Goal: Navigation & Orientation: Find specific page/section

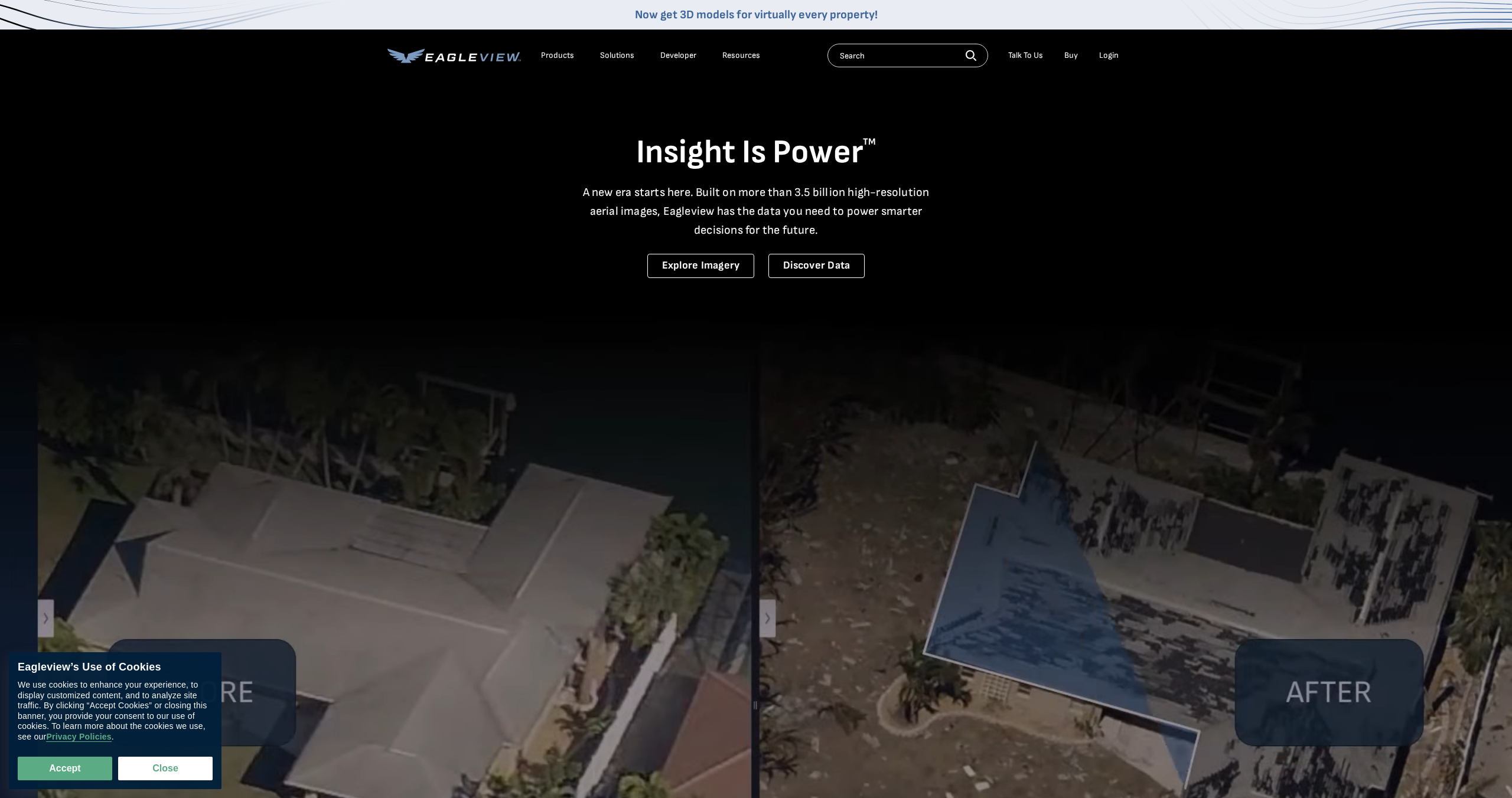
click at [1074, 57] on link "Buy" at bounding box center [1071, 55] width 14 height 10
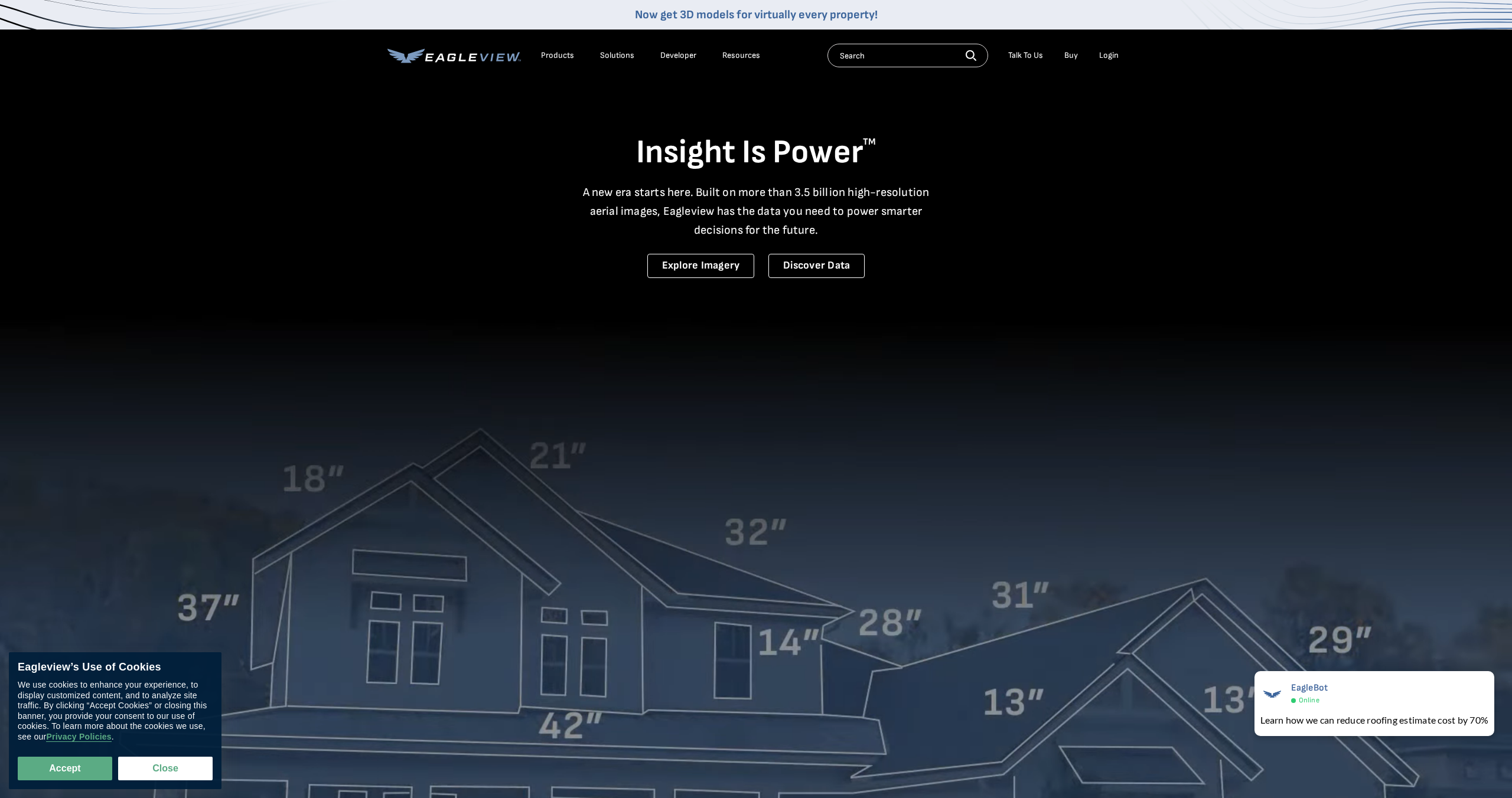
click at [733, 53] on div "Resources" at bounding box center [741, 55] width 38 height 10
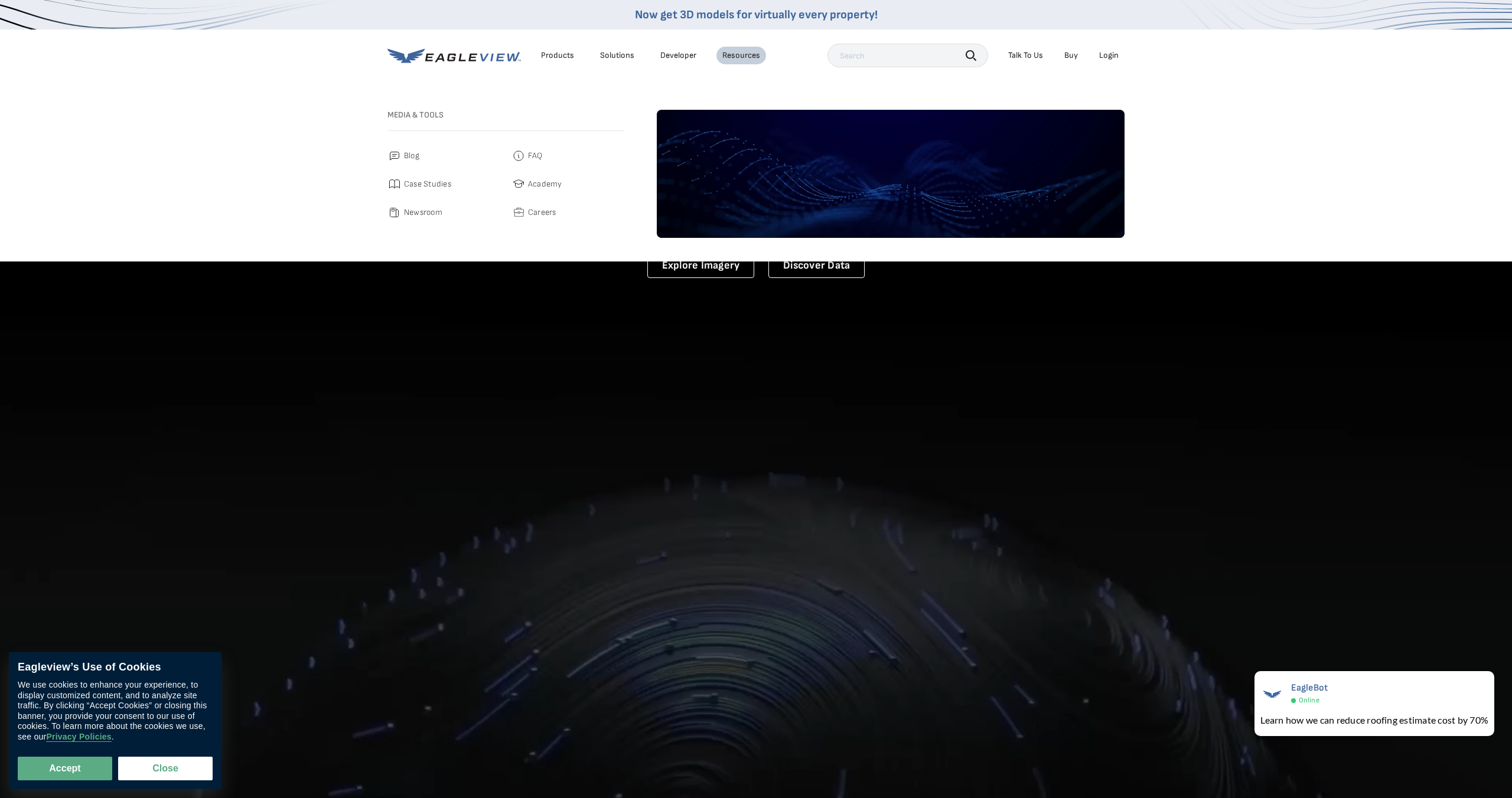
click at [430, 187] on span "Case Studies" at bounding box center [427, 184] width 48 height 14
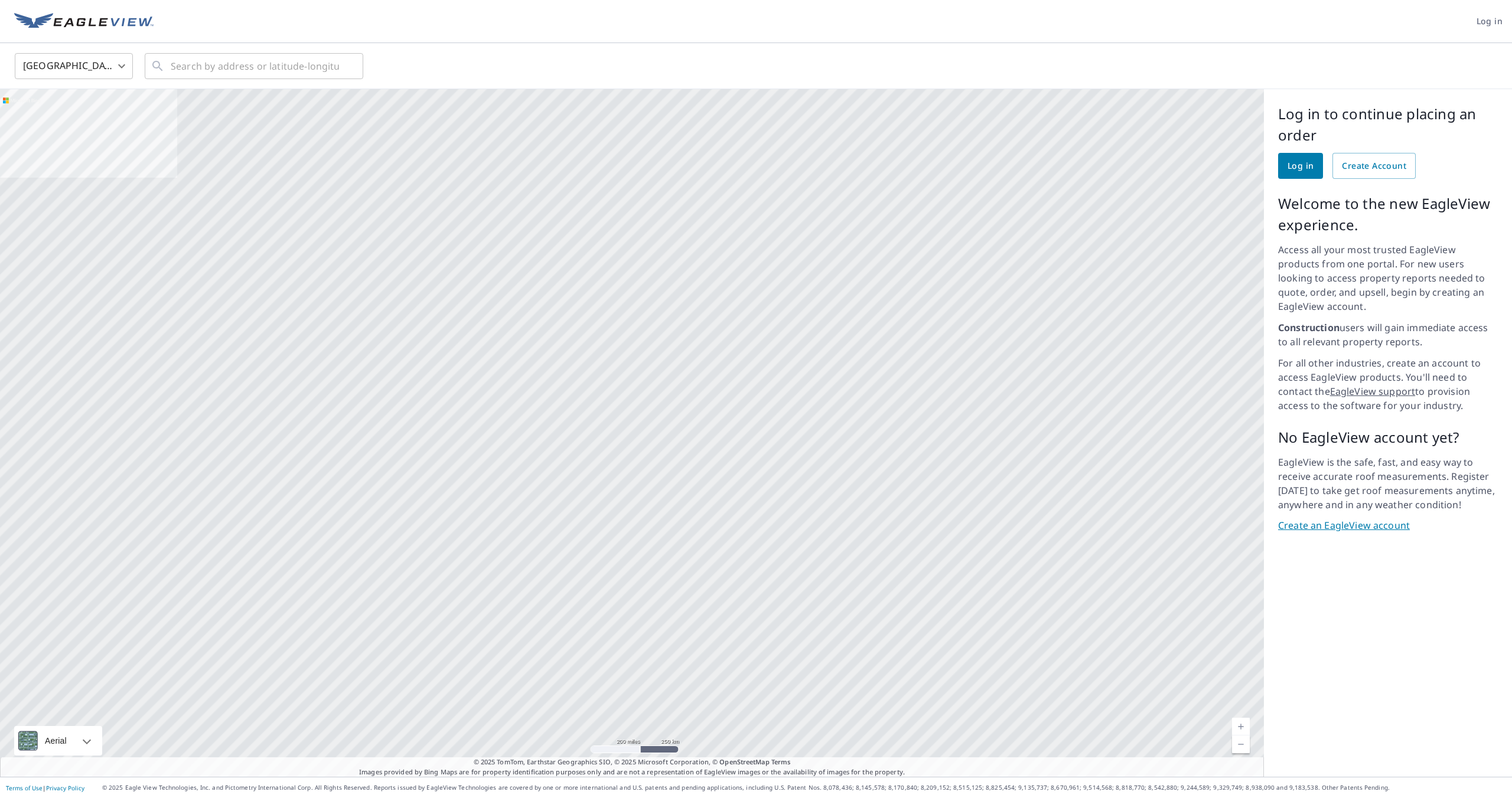
click at [598, 382] on div at bounding box center [631, 432] width 1264 height 687
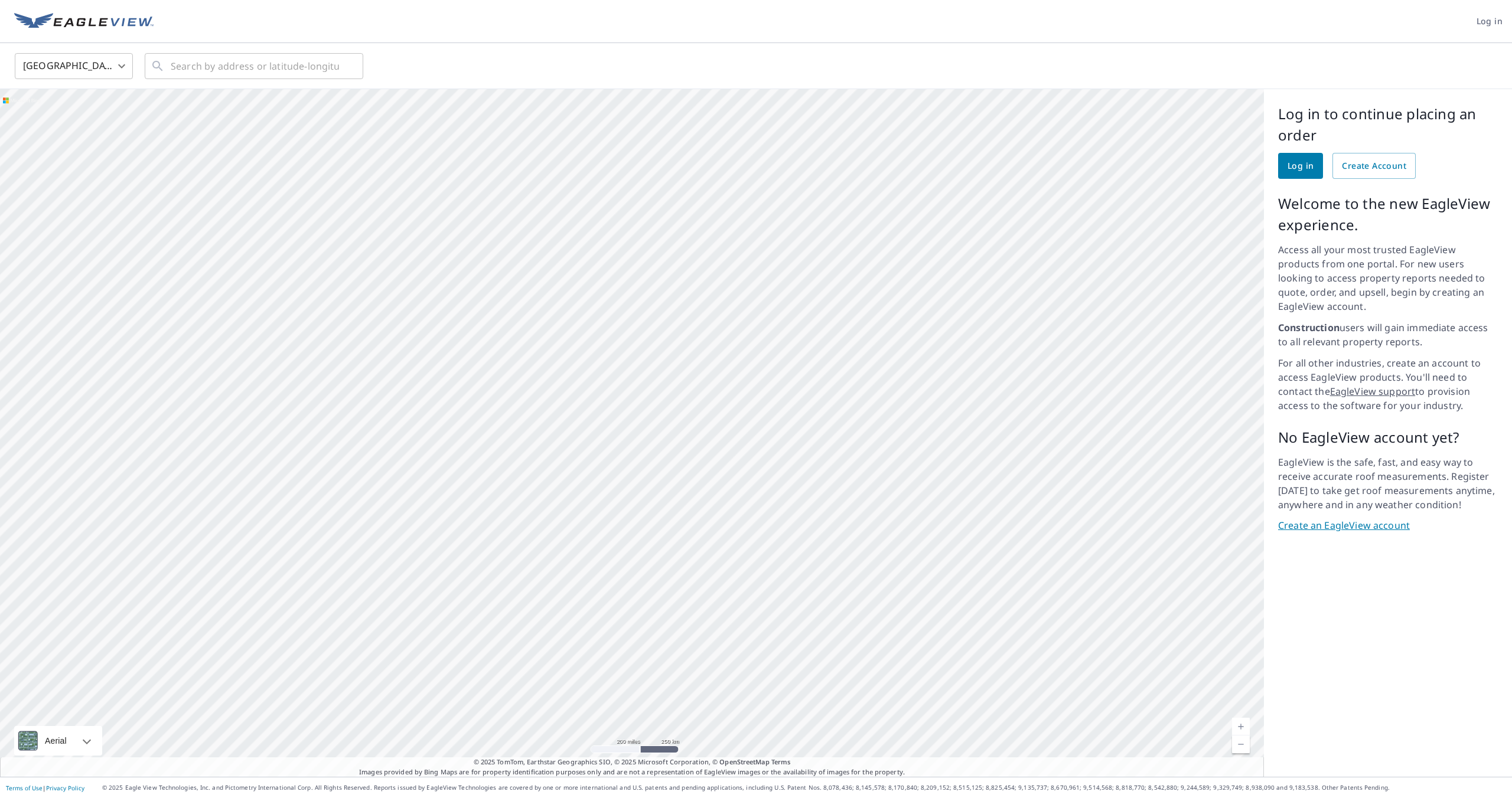
click at [598, 382] on div at bounding box center [631, 432] width 1264 height 687
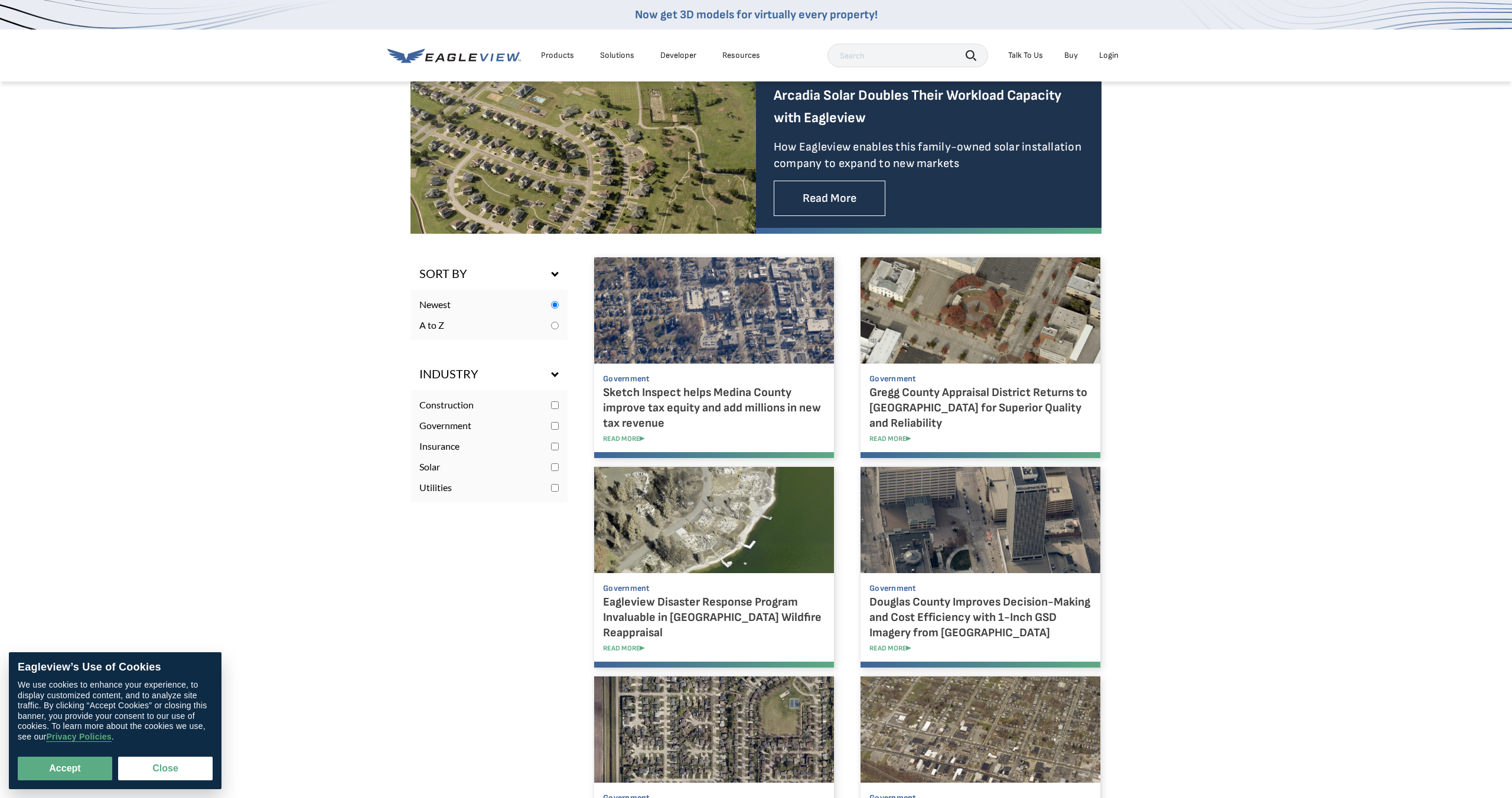
scroll to position [369, 0]
